Goal: Transaction & Acquisition: Purchase product/service

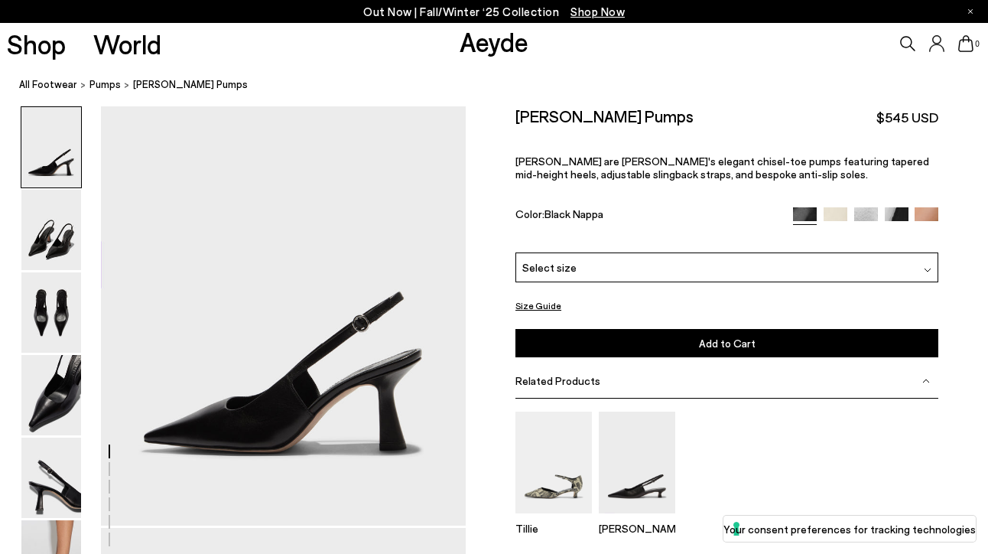
scroll to position [86, 0]
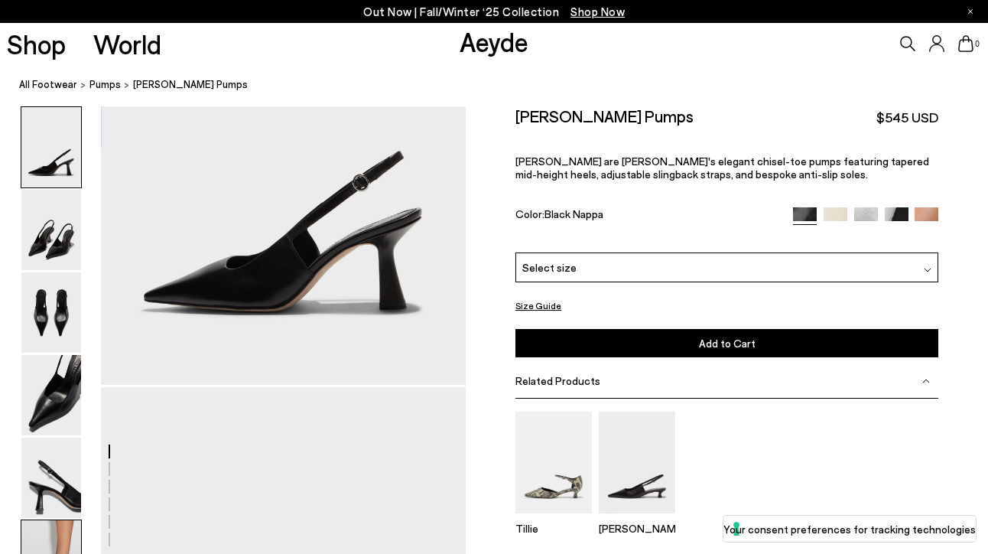
click at [52, 537] on img at bounding box center [51, 560] width 60 height 80
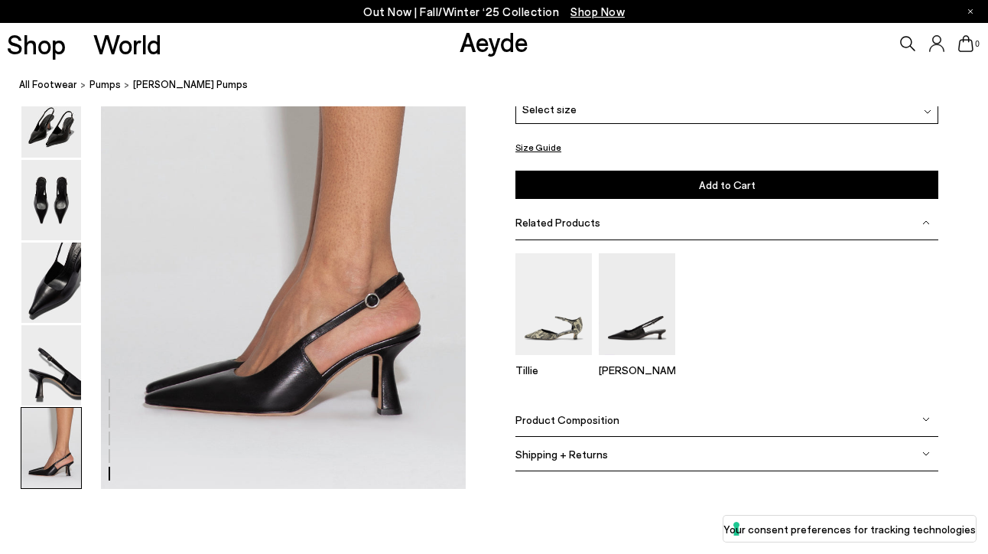
scroll to position [2552, 0]
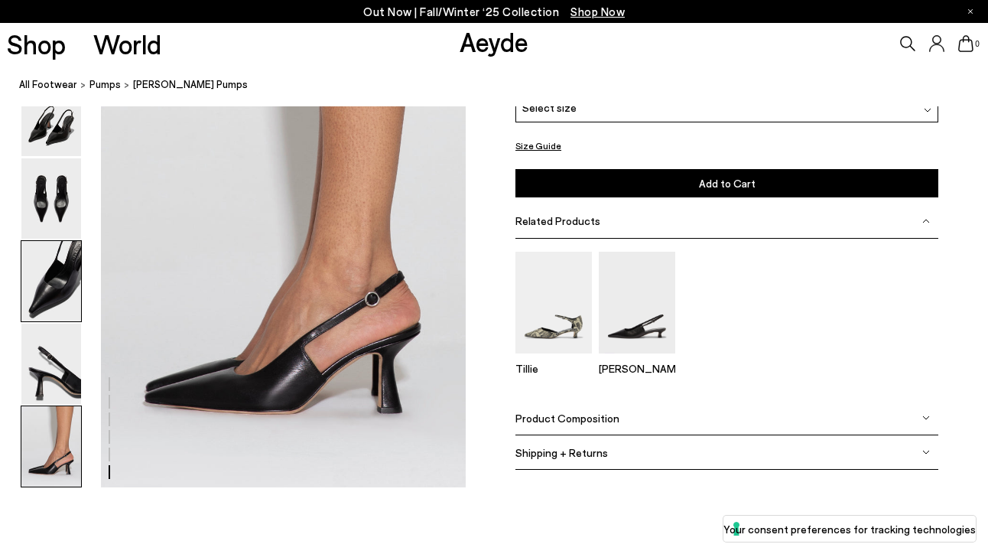
click at [57, 276] on img at bounding box center [51, 281] width 60 height 80
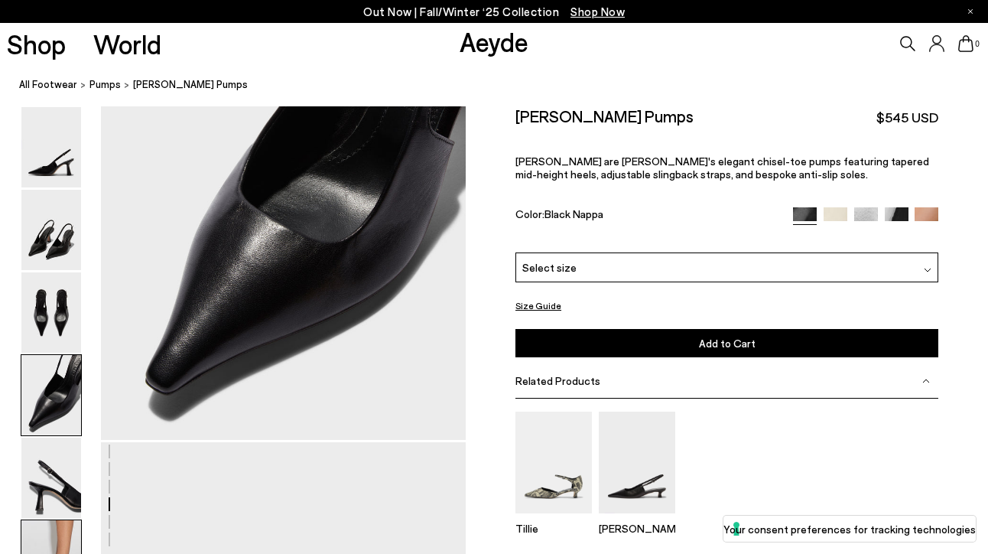
click at [47, 538] on img at bounding box center [51, 560] width 60 height 80
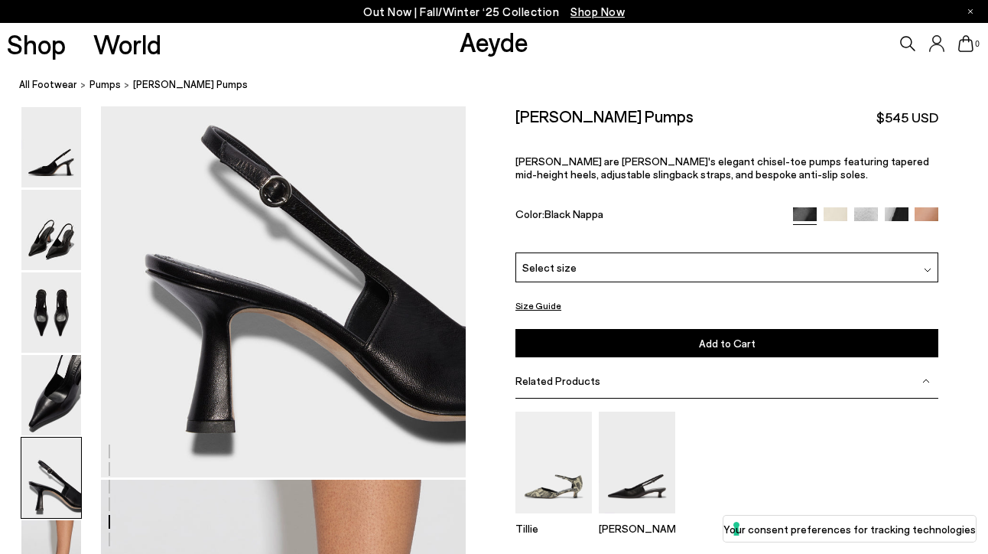
scroll to position [2074, 0]
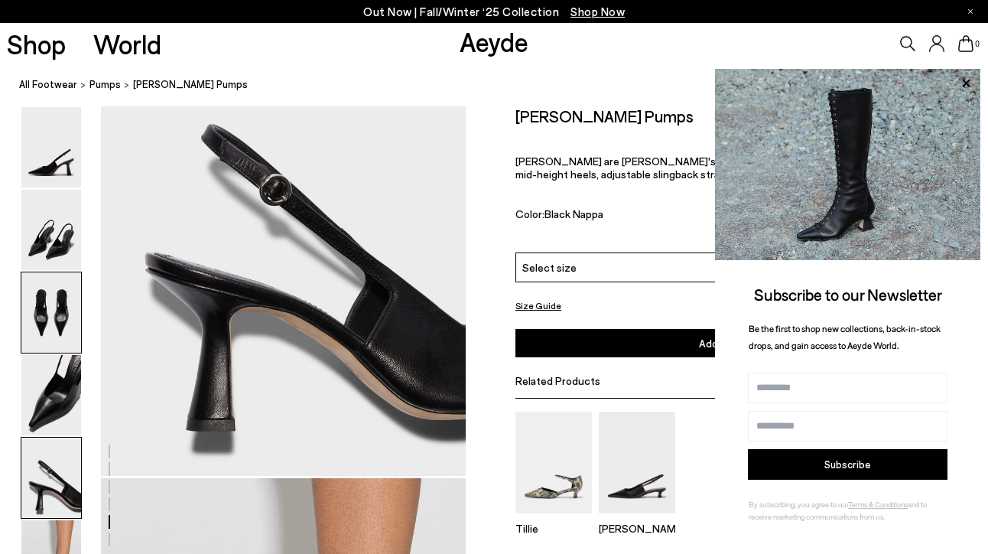
click at [41, 320] on img at bounding box center [51, 312] width 60 height 80
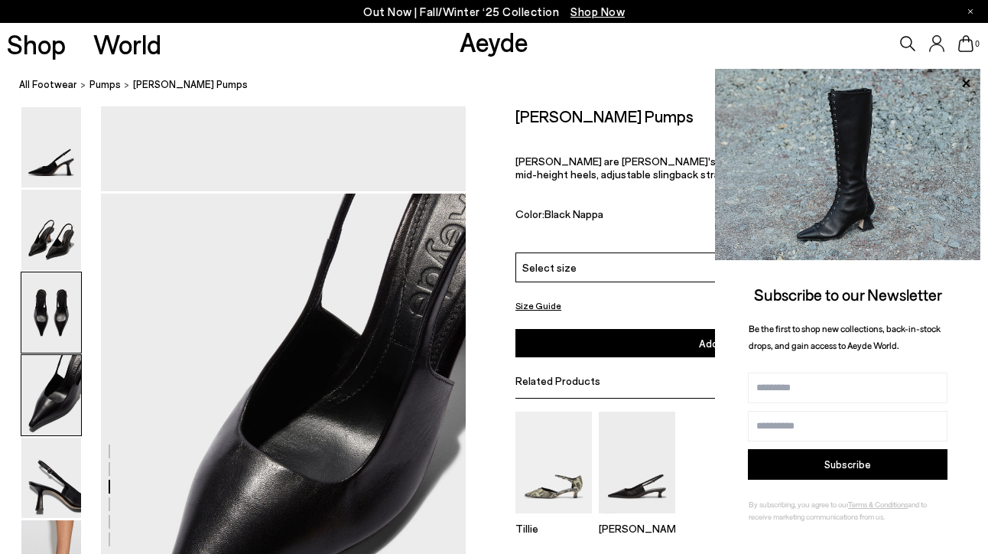
click at [45, 391] on img at bounding box center [51, 395] width 60 height 80
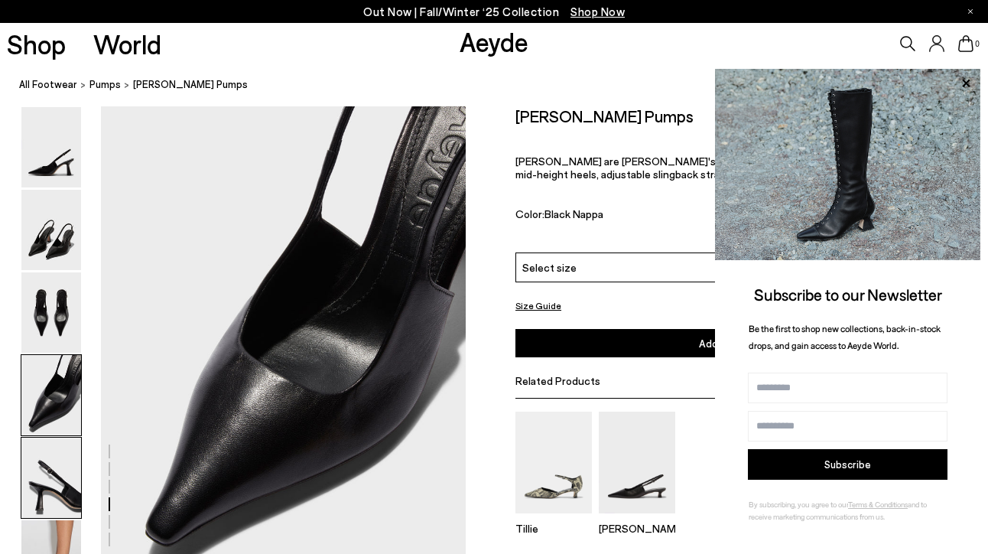
click at [46, 480] on img at bounding box center [51, 478] width 60 height 80
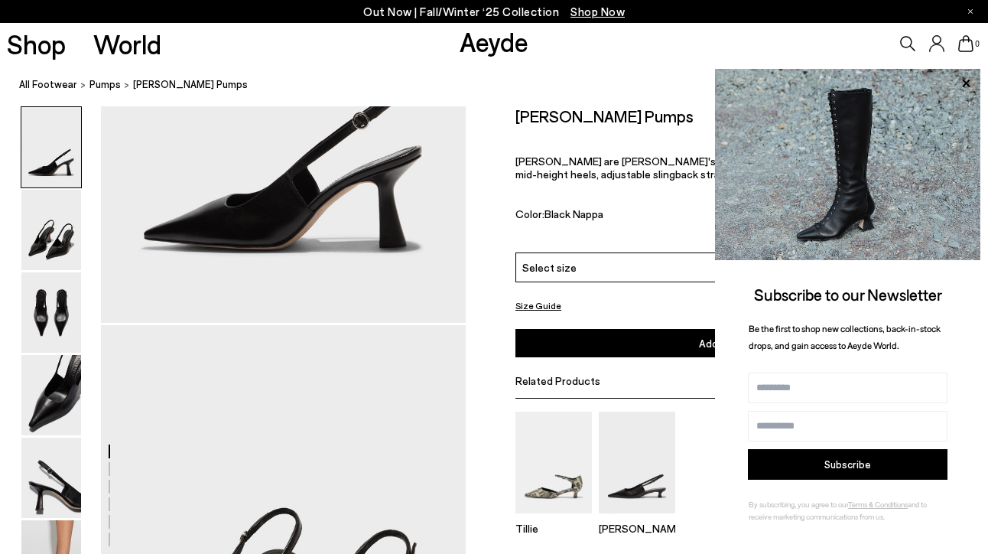
scroll to position [0, 0]
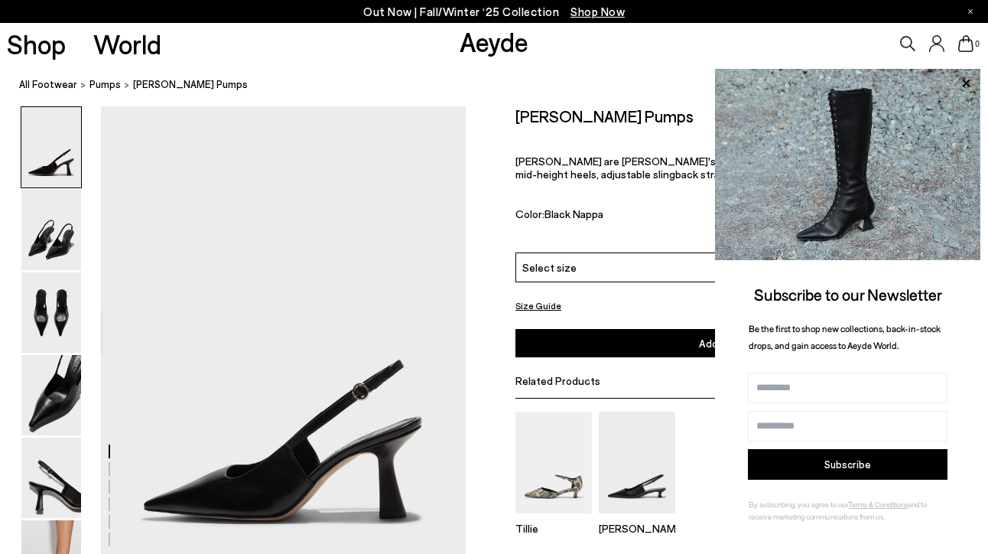
click at [645, 145] on div "Fernanda Slingback Pumps $545 USD Fernanda are Aeyde's elegant chisel-toe pumps…" at bounding box center [727, 179] width 423 height 146
click at [967, 82] on icon at bounding box center [966, 83] width 8 height 8
click at [575, 177] on span "Fernanda are Aeyde's elegant chisel-toe pumps featuring tapered mid-height heel…" at bounding box center [723, 168] width 414 height 26
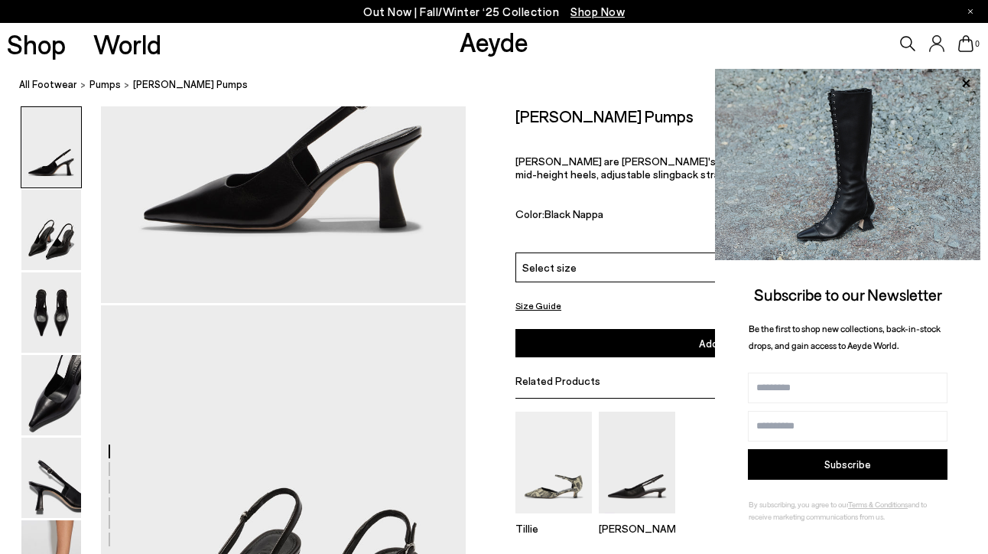
click at [472, 50] on link "Aeyde" at bounding box center [494, 41] width 69 height 32
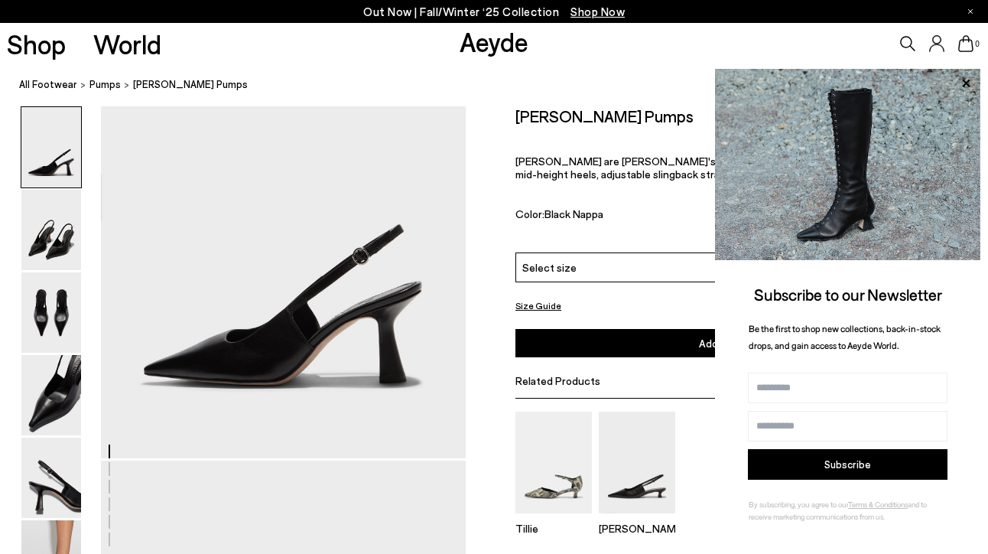
scroll to position [103, 0]
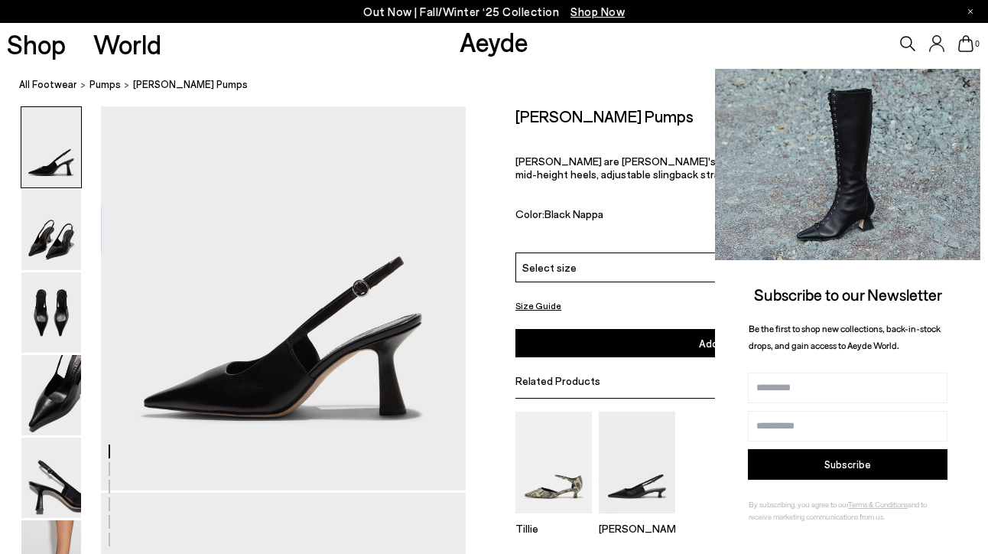
click at [968, 84] on icon at bounding box center [966, 83] width 8 height 8
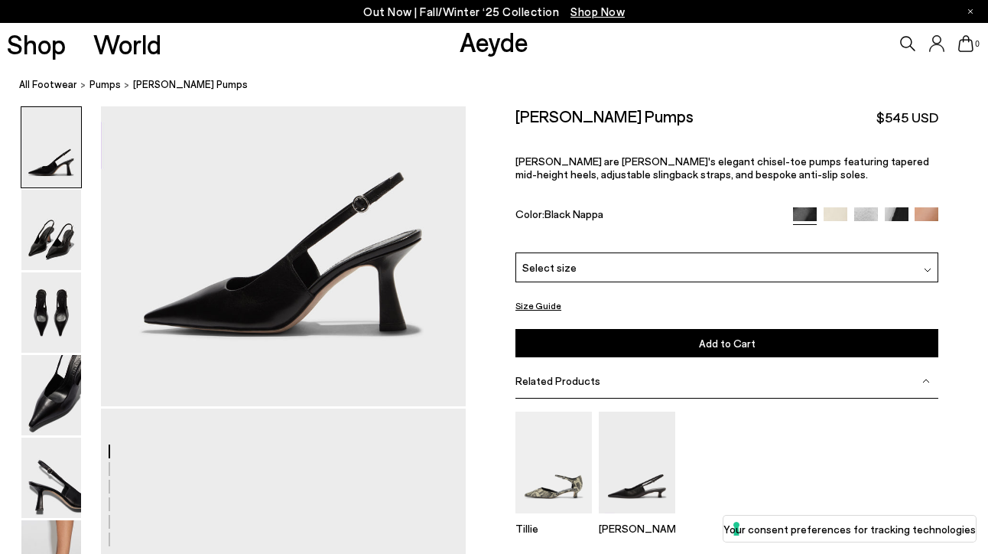
scroll to position [194, 0]
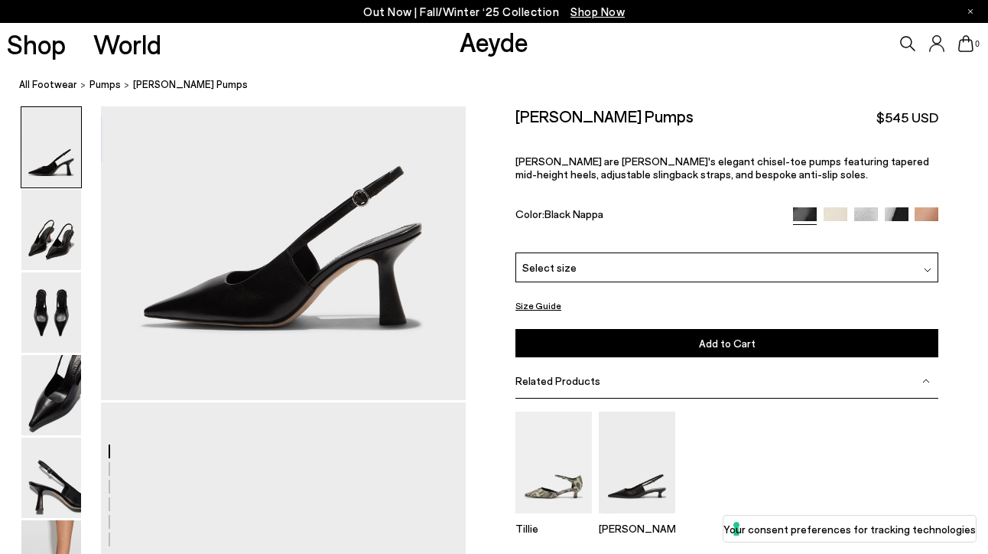
click at [621, 266] on div "Select size" at bounding box center [727, 267] width 423 height 30
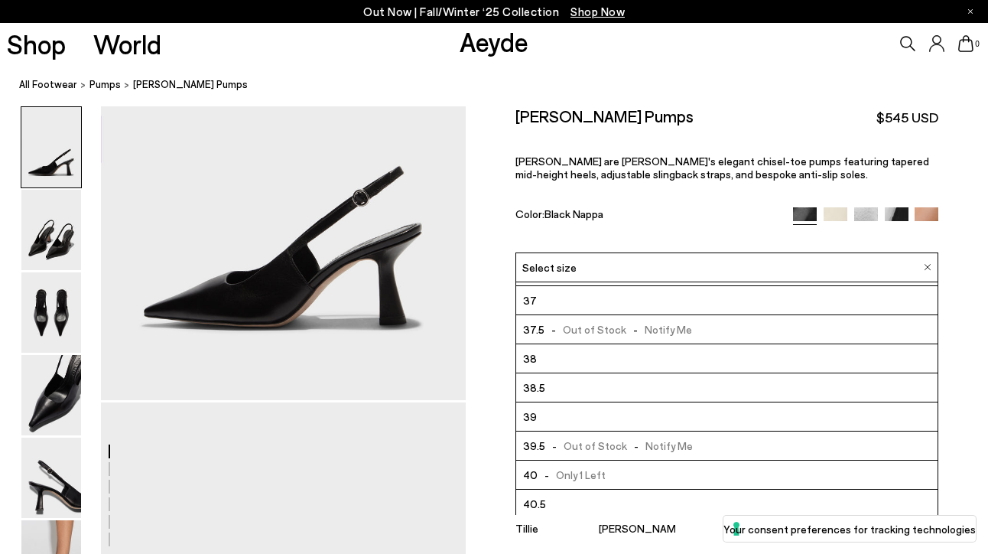
scroll to position [26, 0]
click at [650, 214] on div "Color: Black Nappa" at bounding box center [648, 216] width 264 height 18
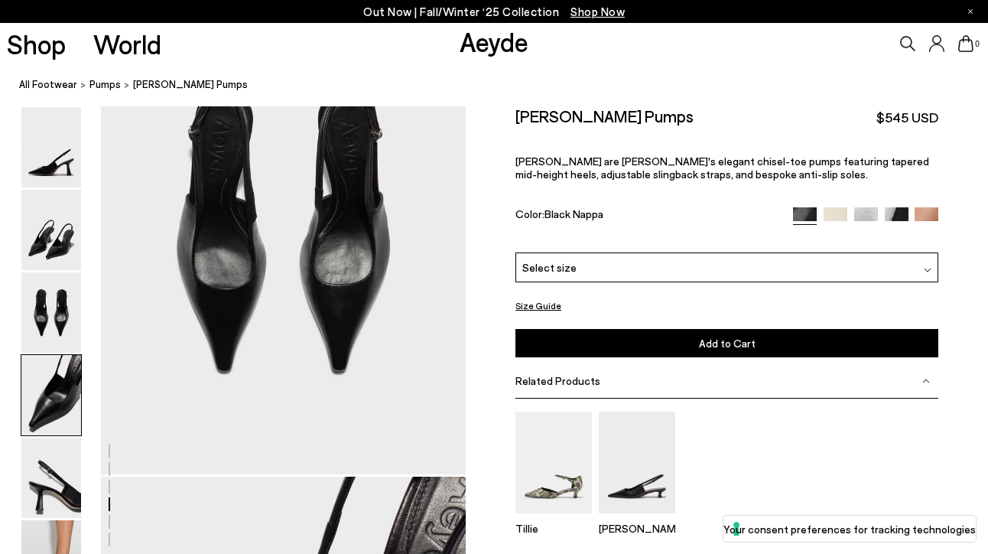
scroll to position [1028, 0]
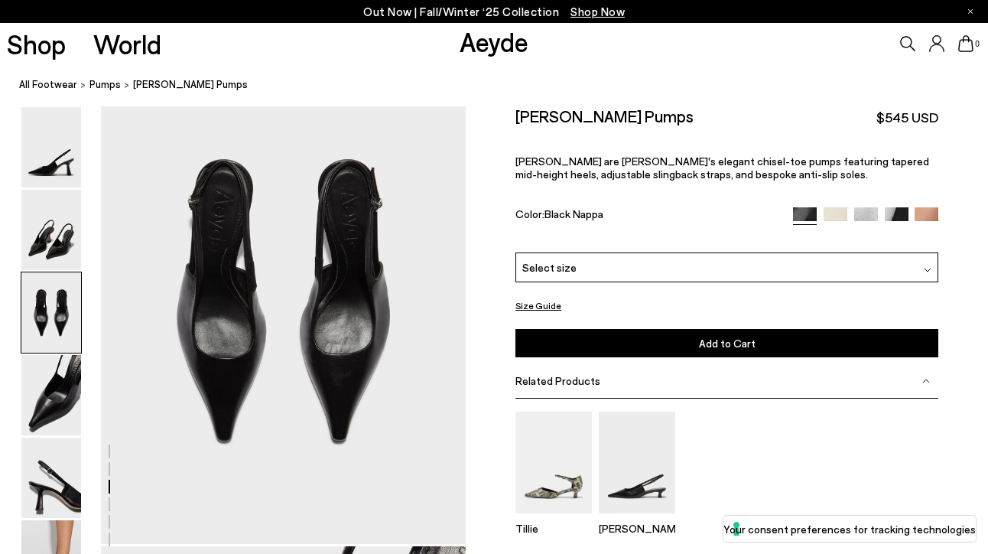
click at [537, 115] on h2 "Fernanda Slingback Pumps" at bounding box center [605, 115] width 178 height 19
drag, startPoint x: 711, startPoint y: 109, endPoint x: 504, endPoint y: 119, distance: 206.8
click at [504, 119] on div "Size Guide Shoes Belt Our shoes come in European sizing. The easiest way to mea…" at bounding box center [727, 376] width 522 height 540
copy h2 "Fernanda Slingback Pumps"
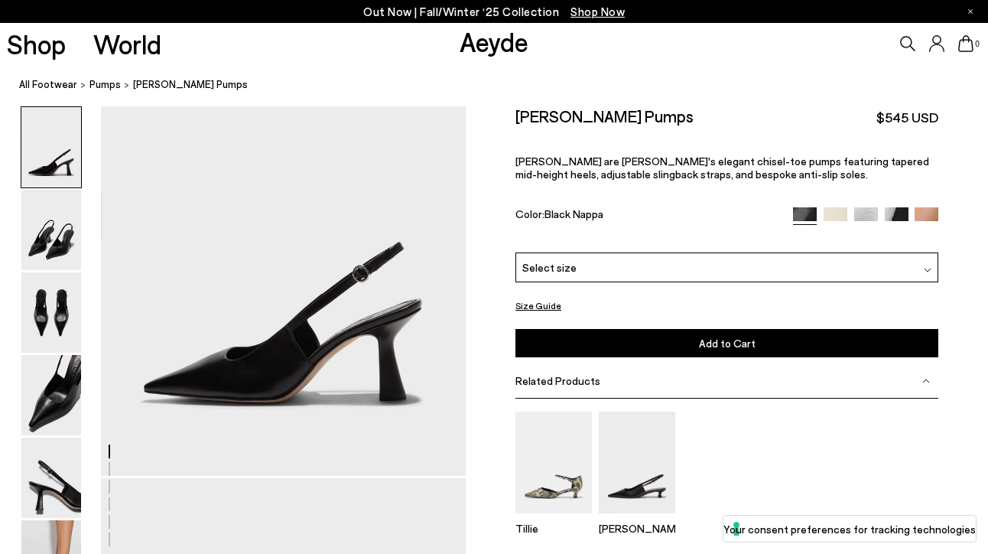
scroll to position [122, 0]
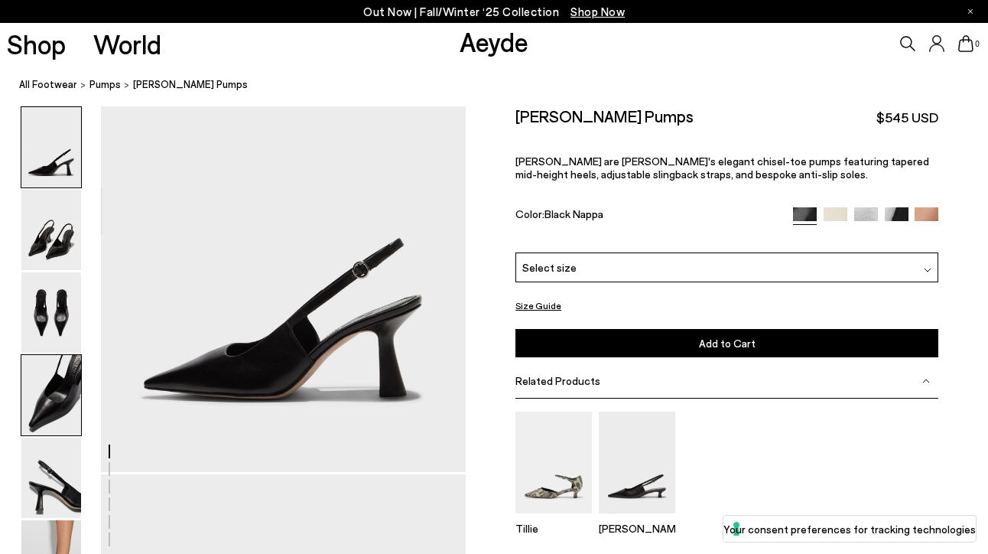
click at [62, 385] on img at bounding box center [51, 395] width 60 height 80
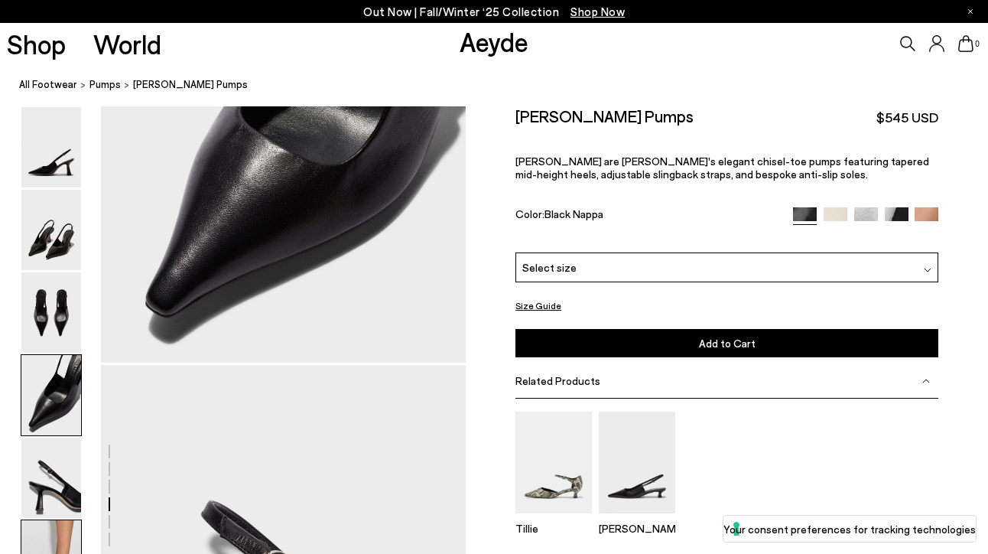
scroll to position [1706, 0]
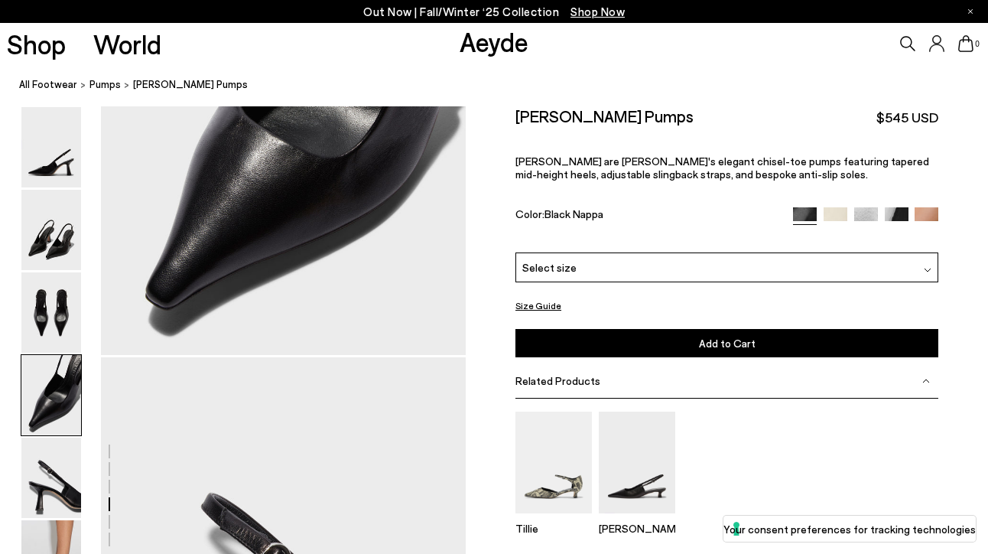
click at [43, 518] on div at bounding box center [51, 353] width 61 height 495
click at [54, 535] on img at bounding box center [51, 560] width 60 height 80
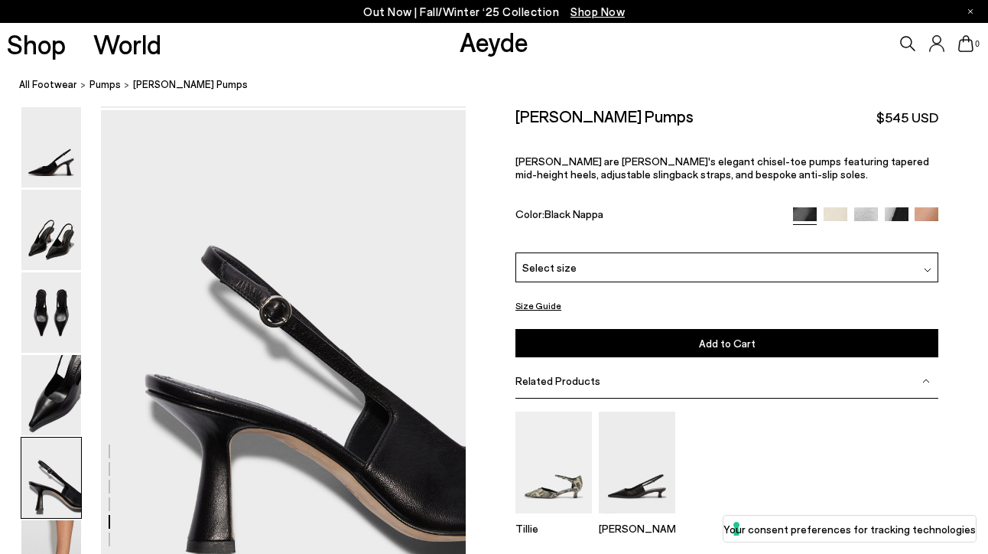
scroll to position [1952, 0]
click at [581, 274] on div "Select size" at bounding box center [727, 267] width 423 height 30
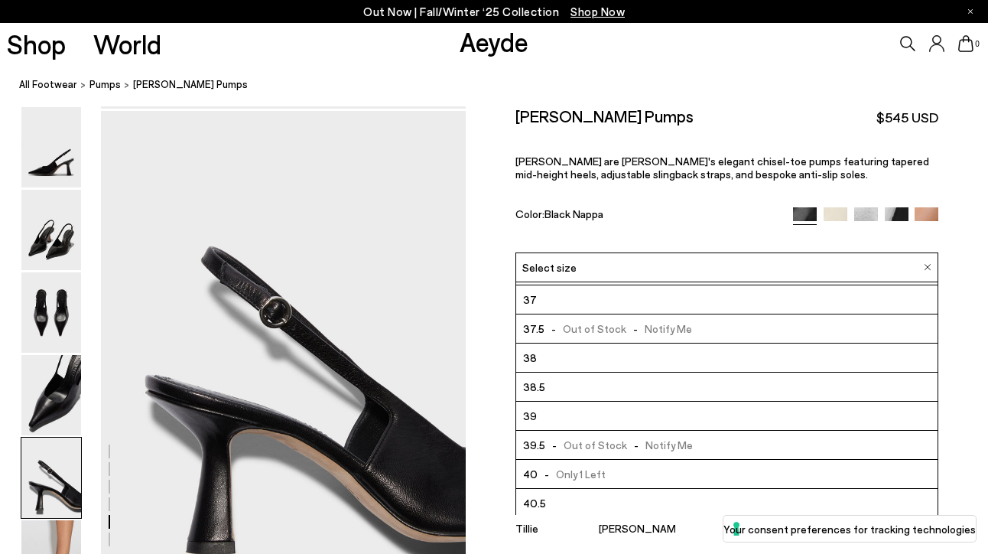
click at [601, 230] on div "Fernanda Slingback Pumps $545 USD Fernanda are Aeyde's elegant chisel-toe pumps…" at bounding box center [727, 179] width 423 height 146
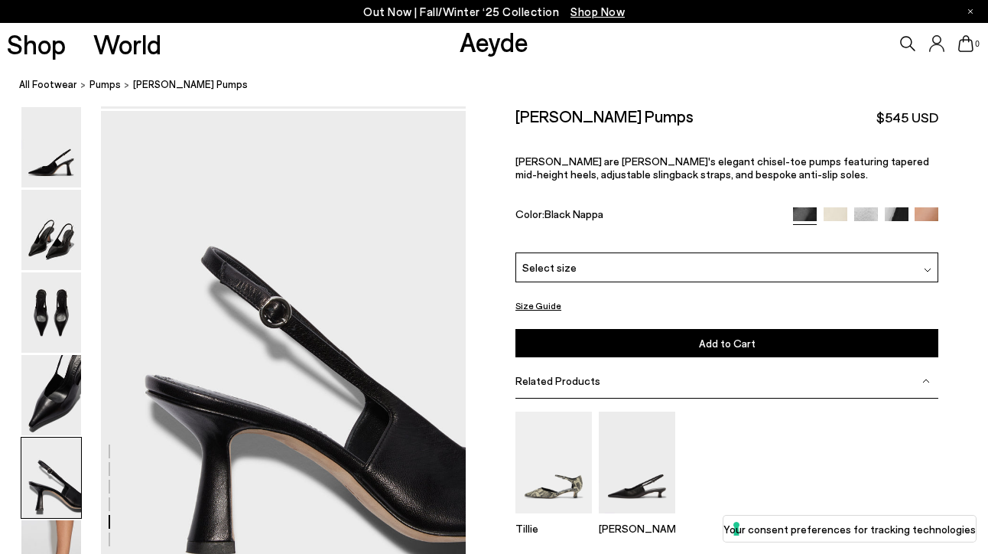
click at [542, 300] on button "Size Guide" at bounding box center [539, 305] width 46 height 19
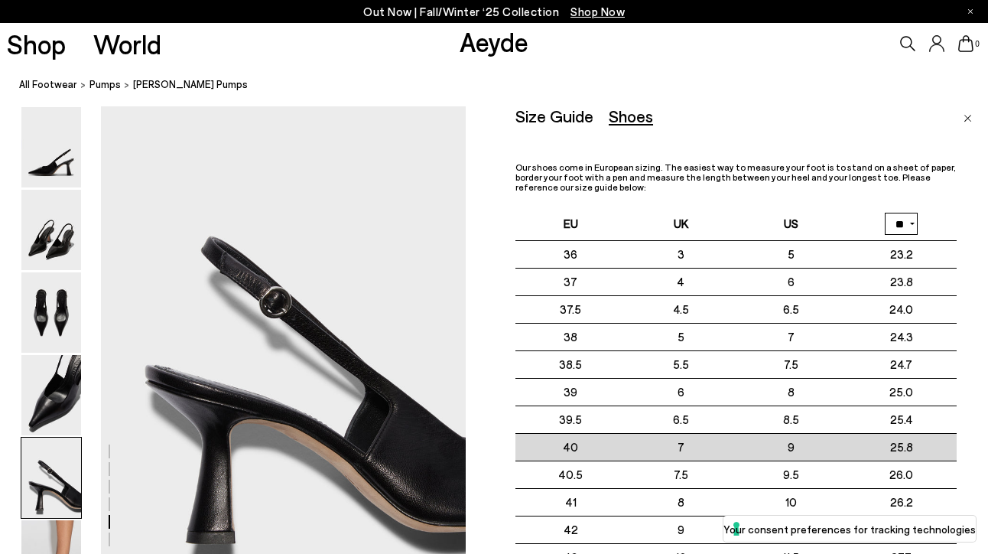
scroll to position [1963, 0]
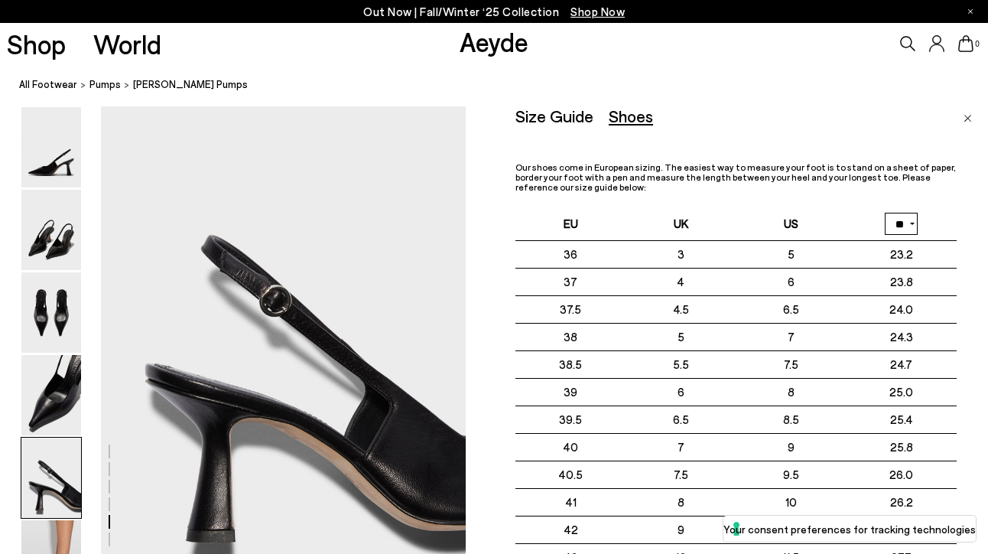
click at [829, 120] on div "Size Guide Shoes Belt" at bounding box center [736, 115] width 441 height 19
click at [972, 115] on img "Close" at bounding box center [968, 119] width 8 height 8
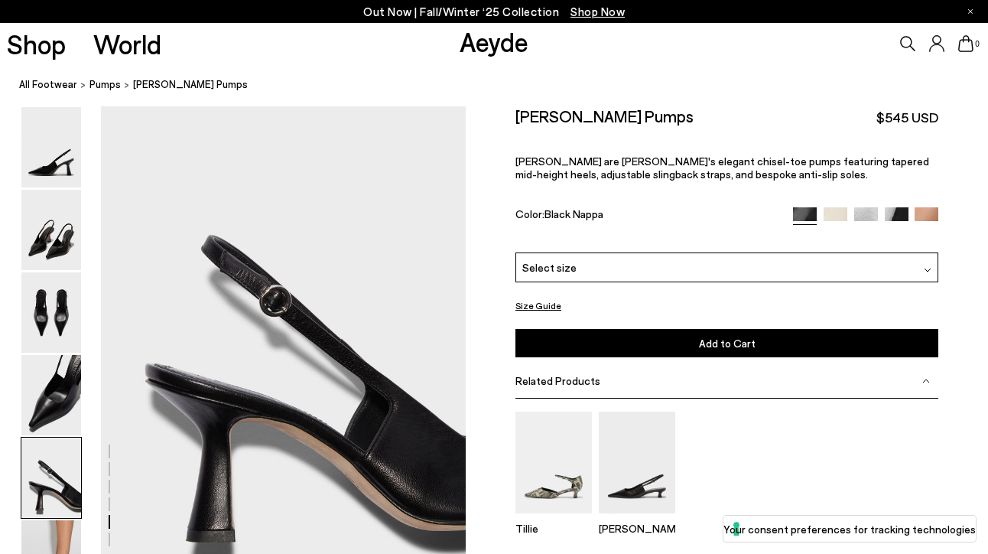
click at [602, 277] on div "Select size" at bounding box center [727, 267] width 423 height 30
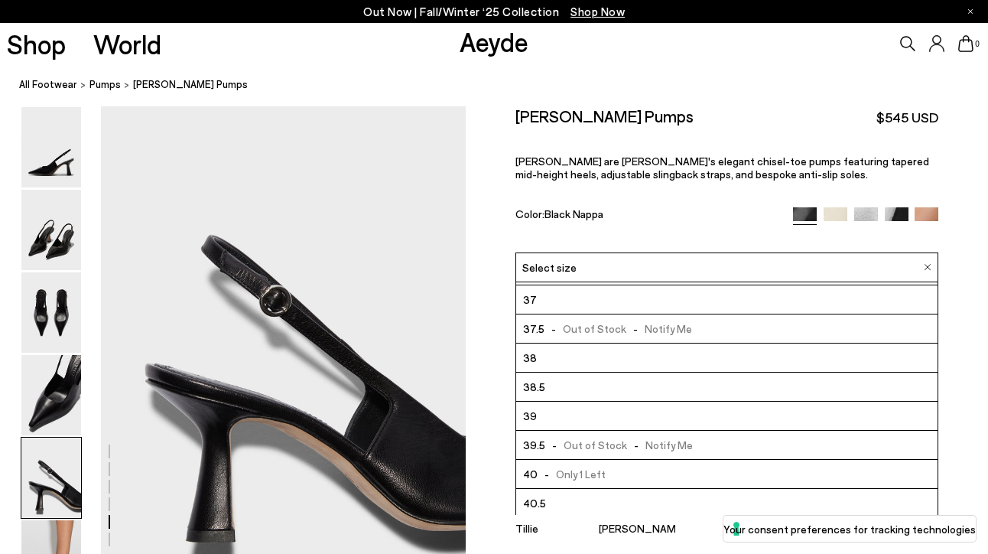
click at [557, 411] on li "39" at bounding box center [726, 416] width 421 height 29
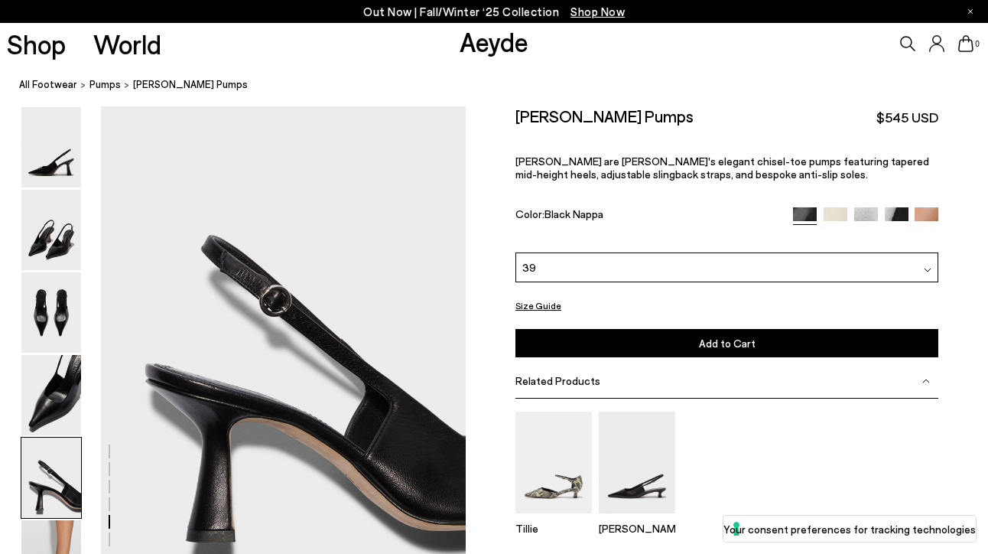
click at [694, 333] on button "Add to Cart Select a Size First" at bounding box center [727, 343] width 423 height 28
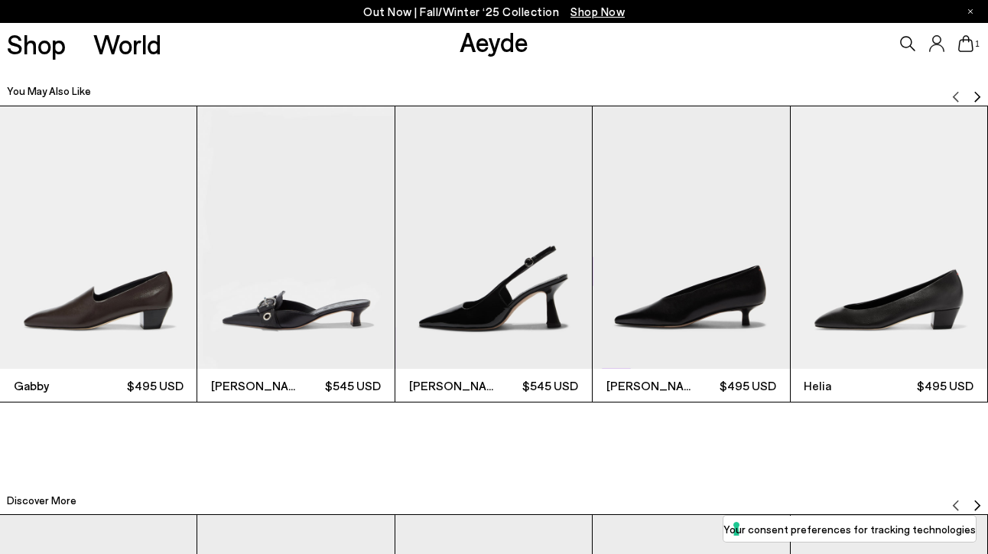
scroll to position [2468, 0]
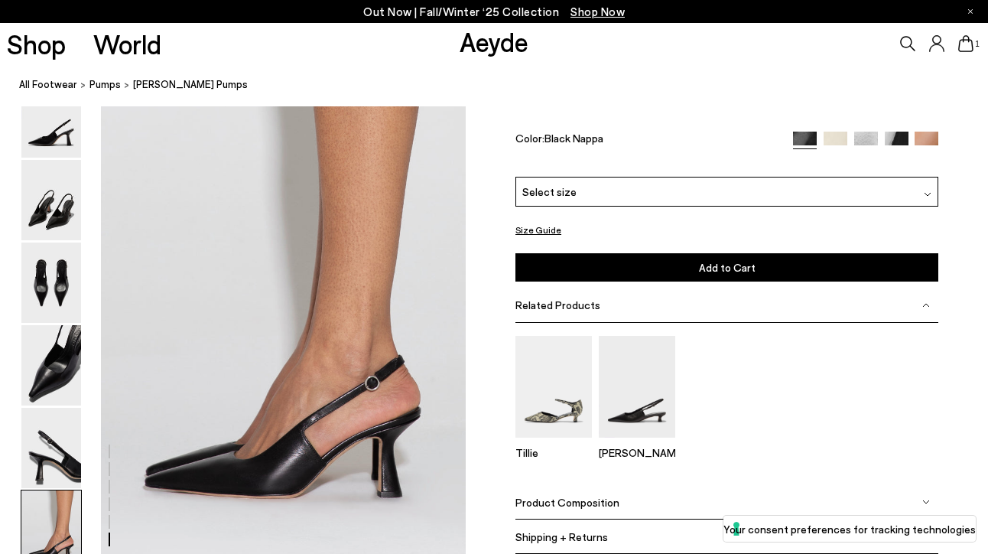
click at [965, 42] on icon at bounding box center [965, 43] width 15 height 17
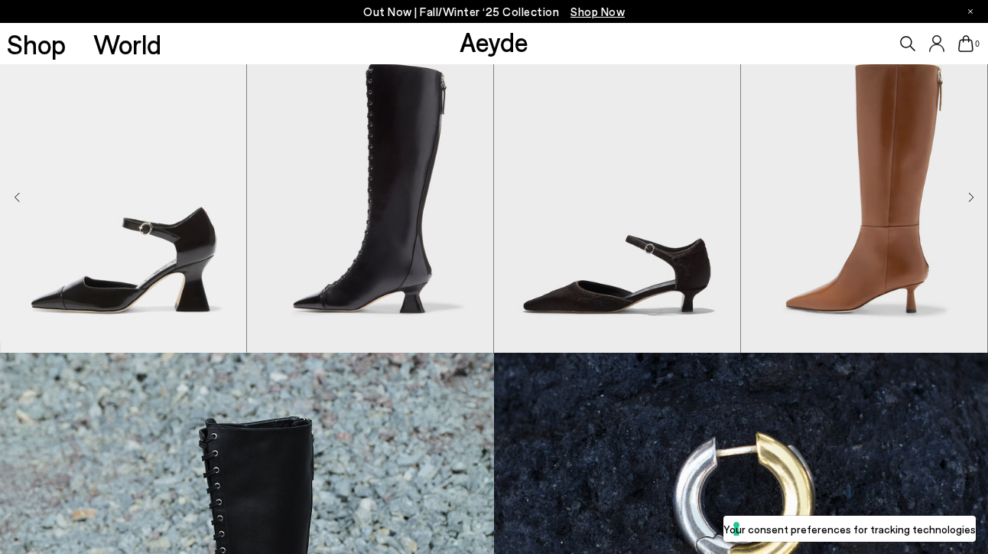
scroll to position [301, 0]
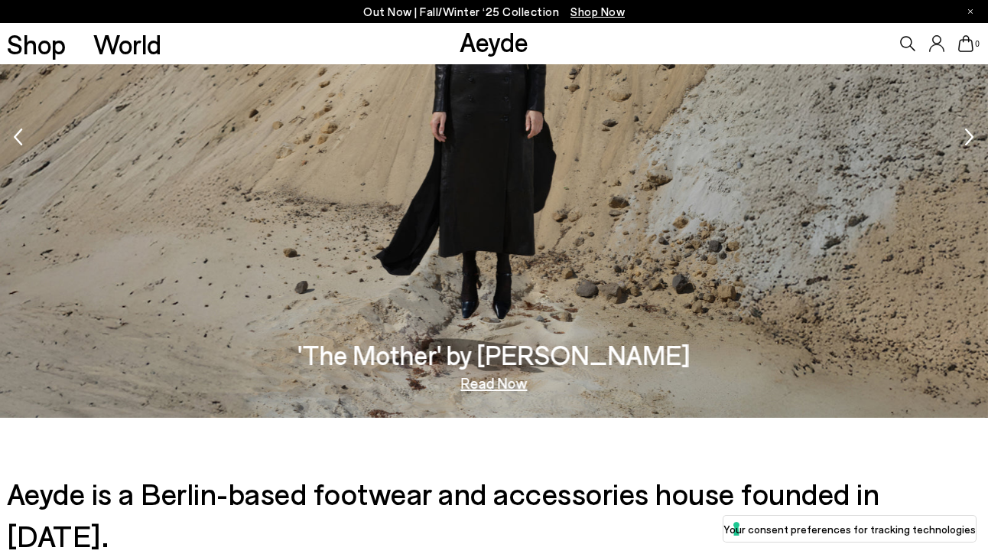
scroll to position [2422, 0]
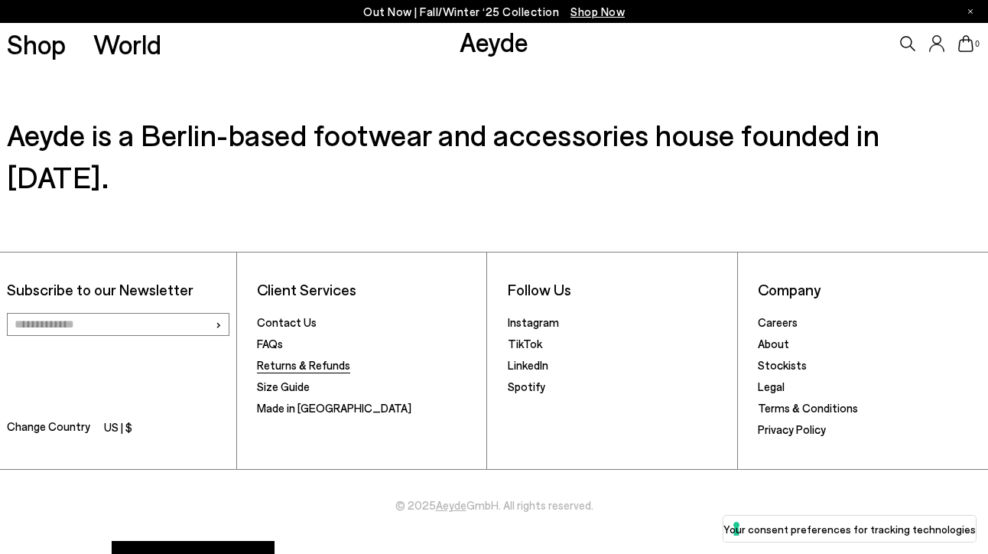
click at [310, 358] on link "Returns & Refunds" at bounding box center [303, 365] width 93 height 14
